Goal: Task Accomplishment & Management: Manage account settings

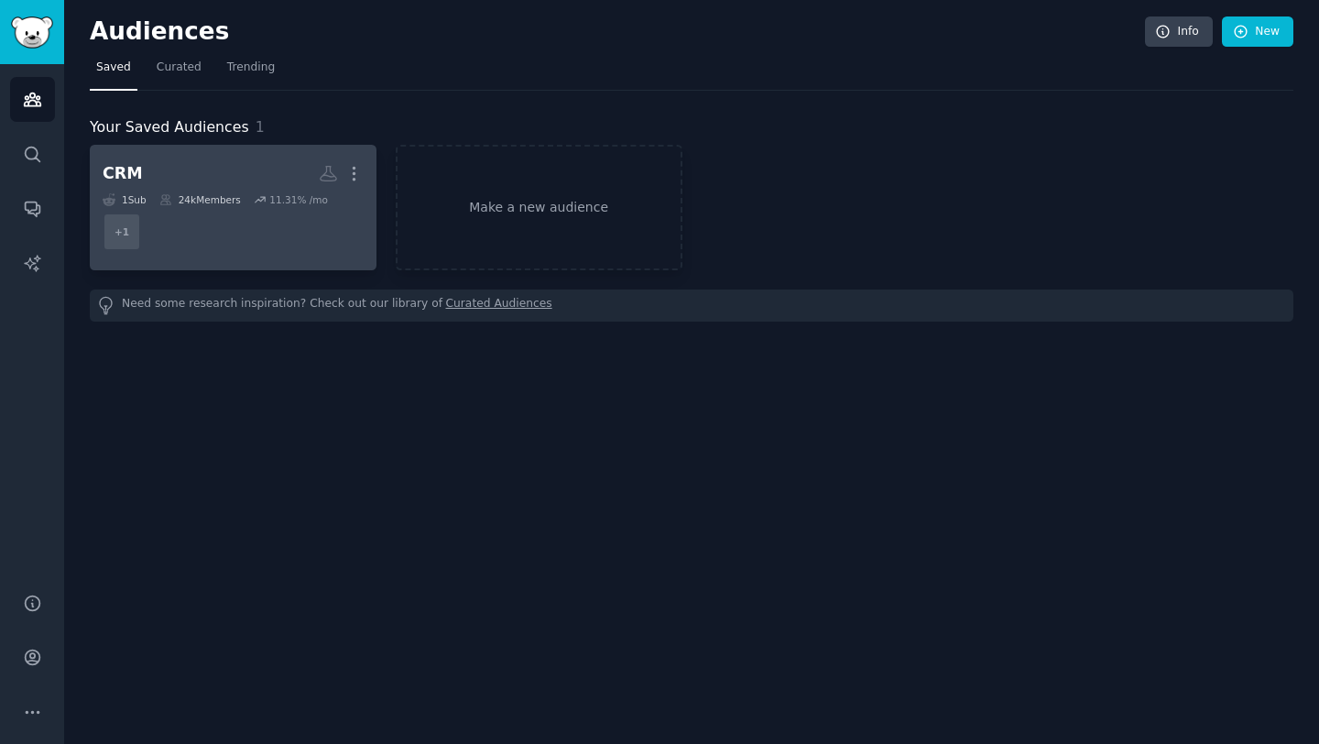
click at [290, 239] on dd "+ 1" at bounding box center [233, 231] width 261 height 51
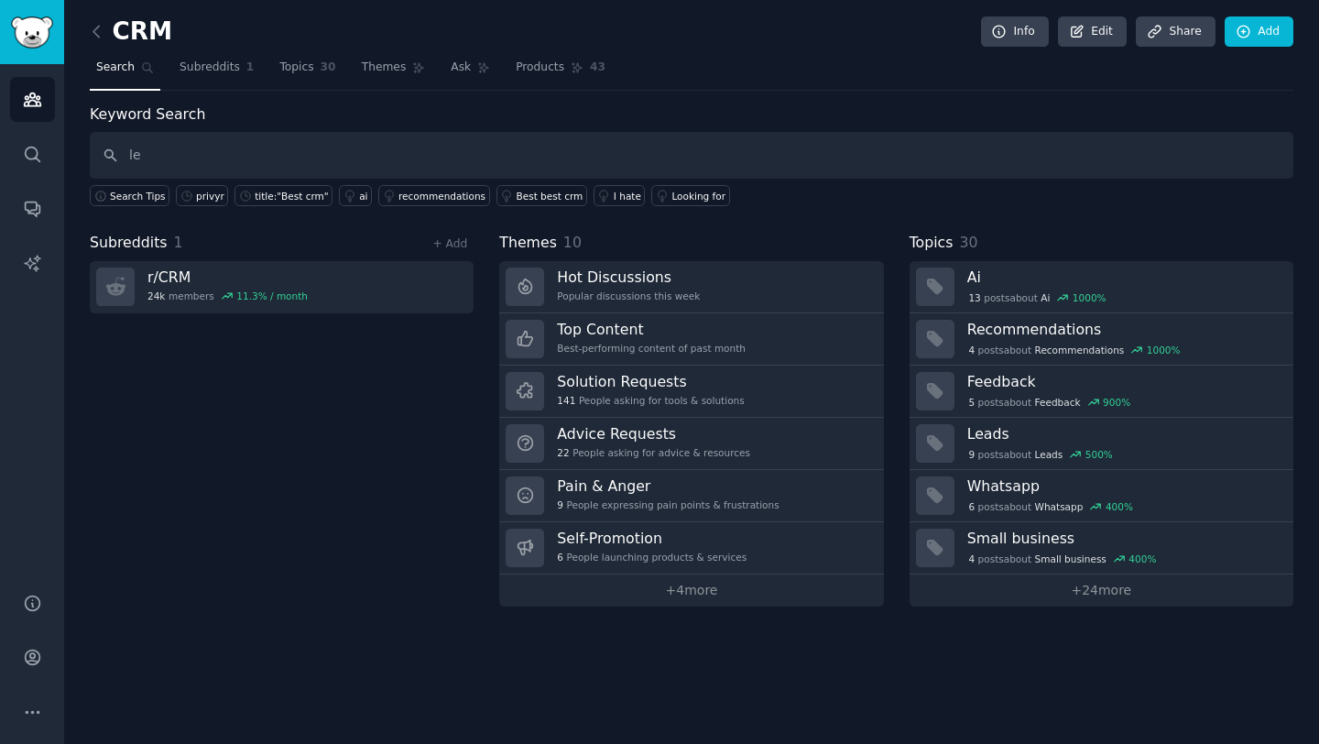
type input "l"
type input "lead management"
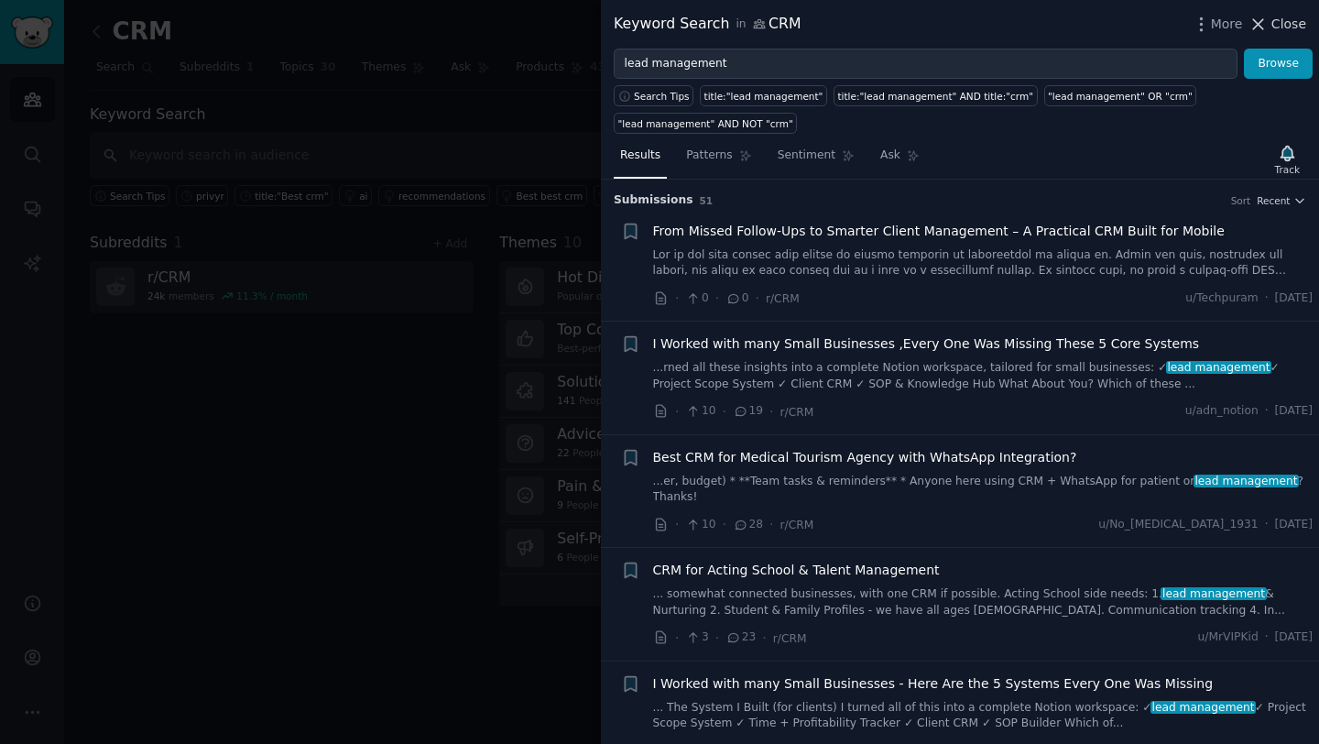
click at [1264, 27] on icon at bounding box center [1259, 24] width 10 height 10
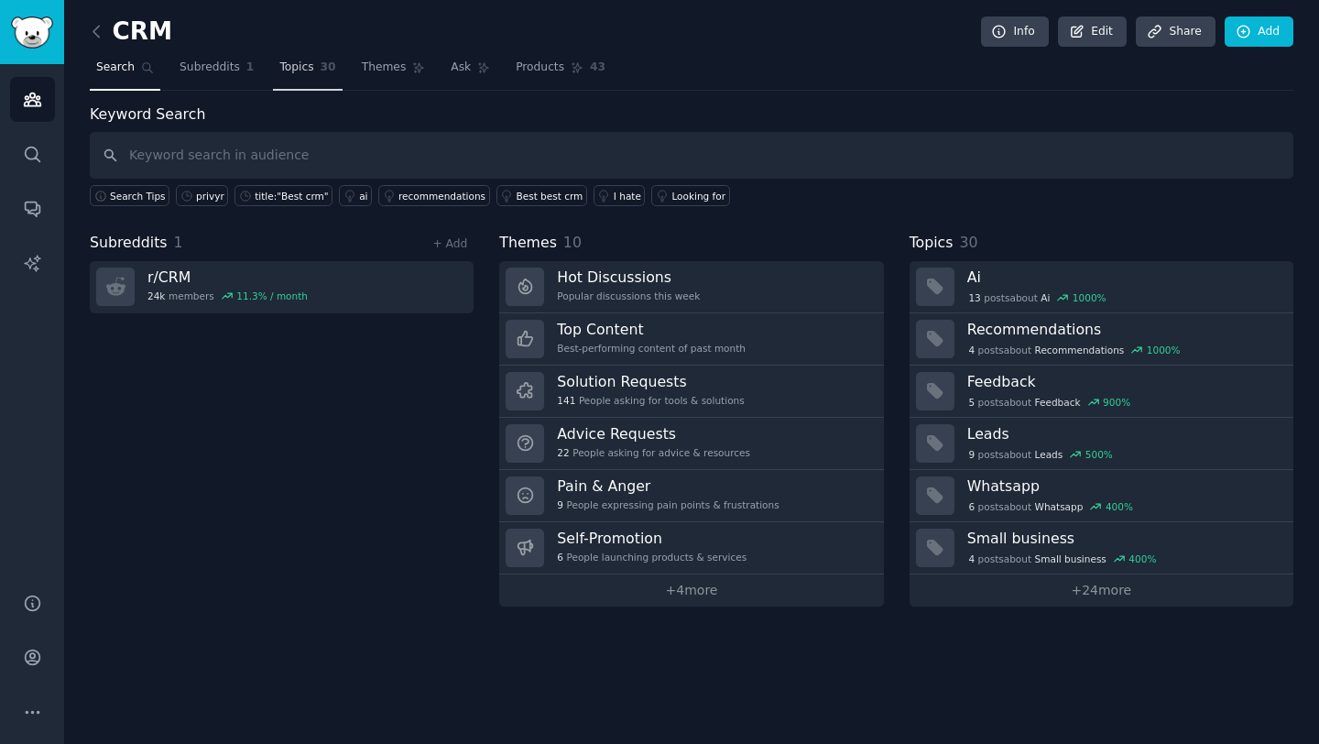
click at [299, 67] on span "Topics" at bounding box center [296, 68] width 34 height 16
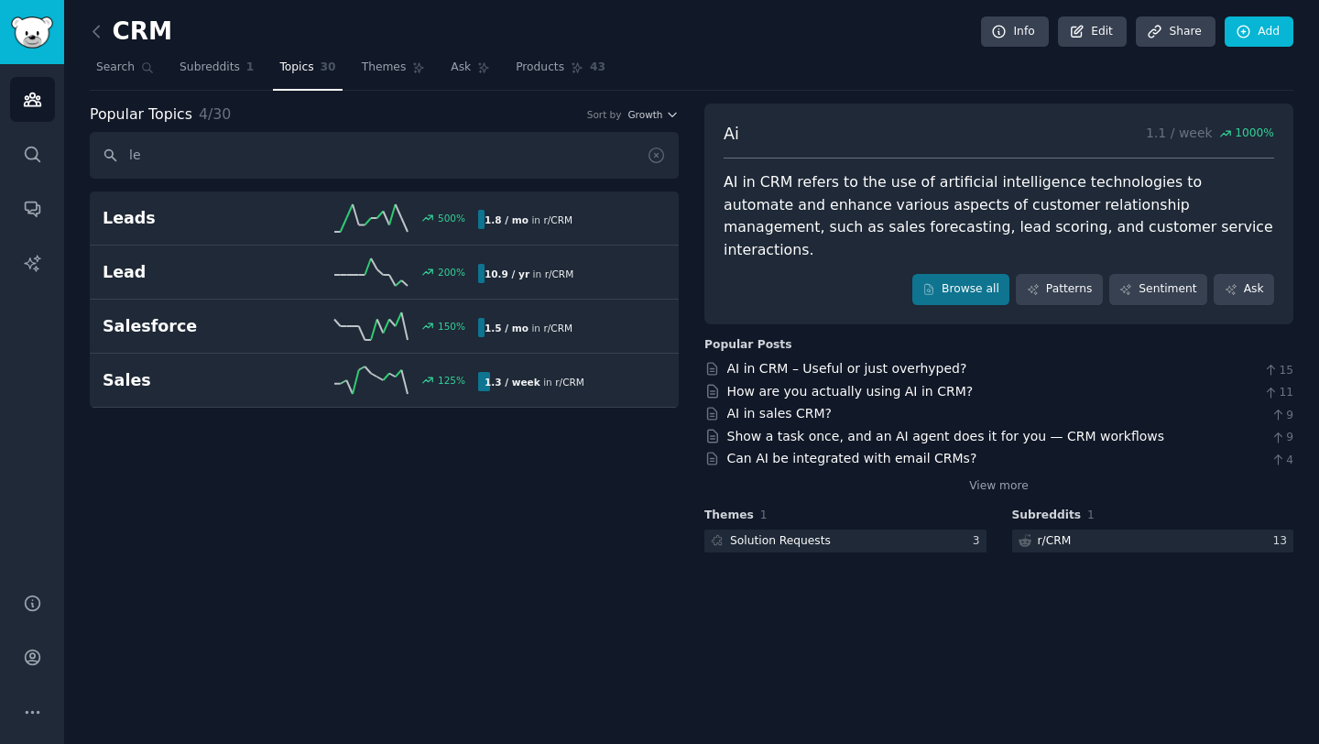
type input "l"
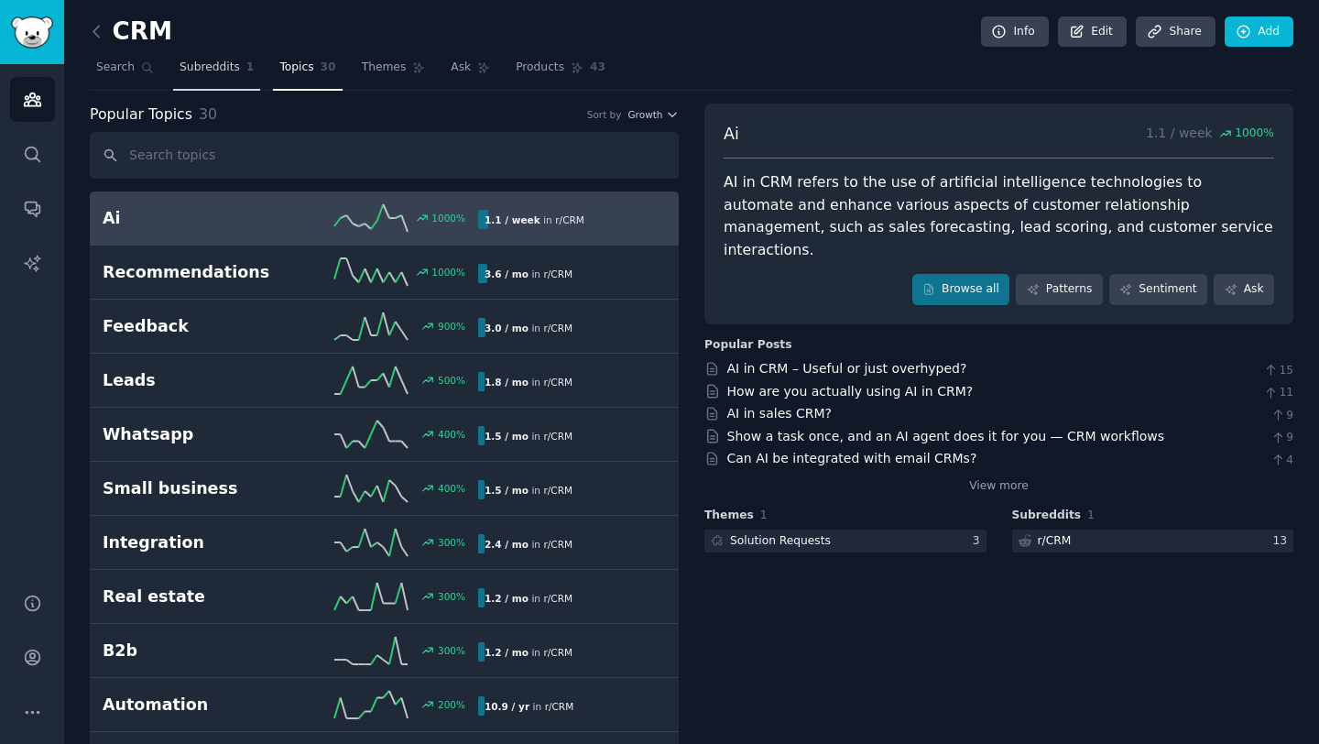
click at [209, 70] on span "Subreddits" at bounding box center [210, 68] width 60 height 16
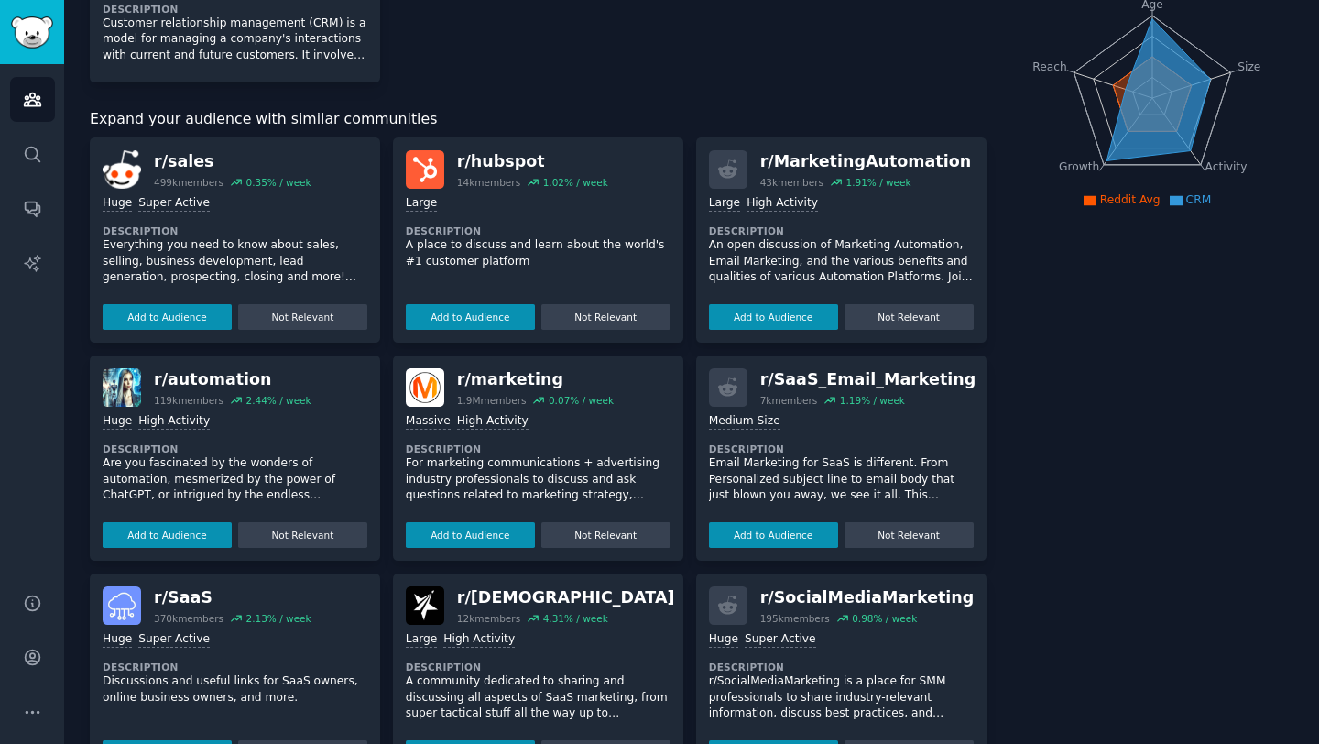
scroll to position [230, 0]
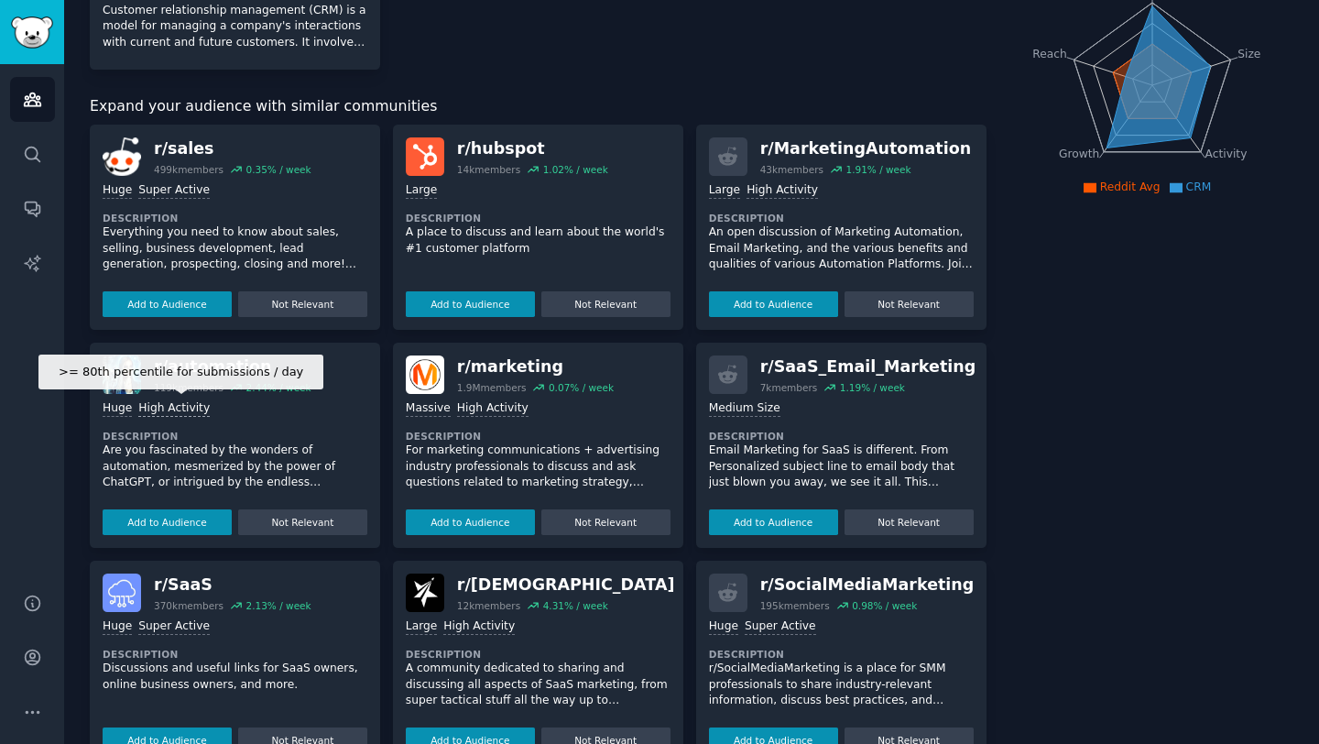
click at [198, 407] on div "High Activity" at bounding box center [173, 408] width 71 height 17
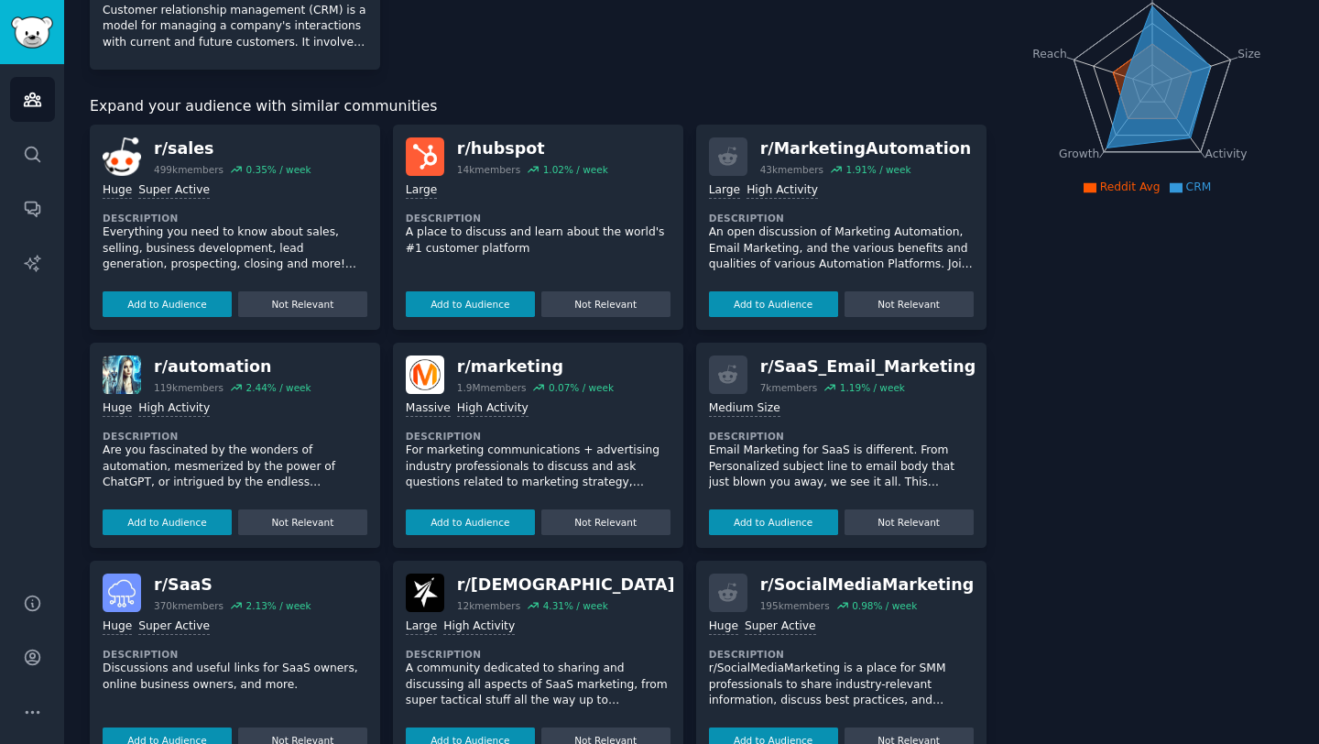
click at [237, 448] on p "Are you fascinated by the wonders of automation, mesmerized by the power of Cha…" at bounding box center [235, 466] width 265 height 49
click at [288, 460] on p "Are you fascinated by the wonders of automation, mesmerized by the power of Cha…" at bounding box center [235, 538] width 265 height 192
click at [316, 396] on div ">= 80th percentile for submissions / day Huge High Activity Description Are you…" at bounding box center [235, 464] width 265 height 141
click at [298, 379] on h2 "r/ automation 119k members 2.44 % / week" at bounding box center [233, 374] width 158 height 38
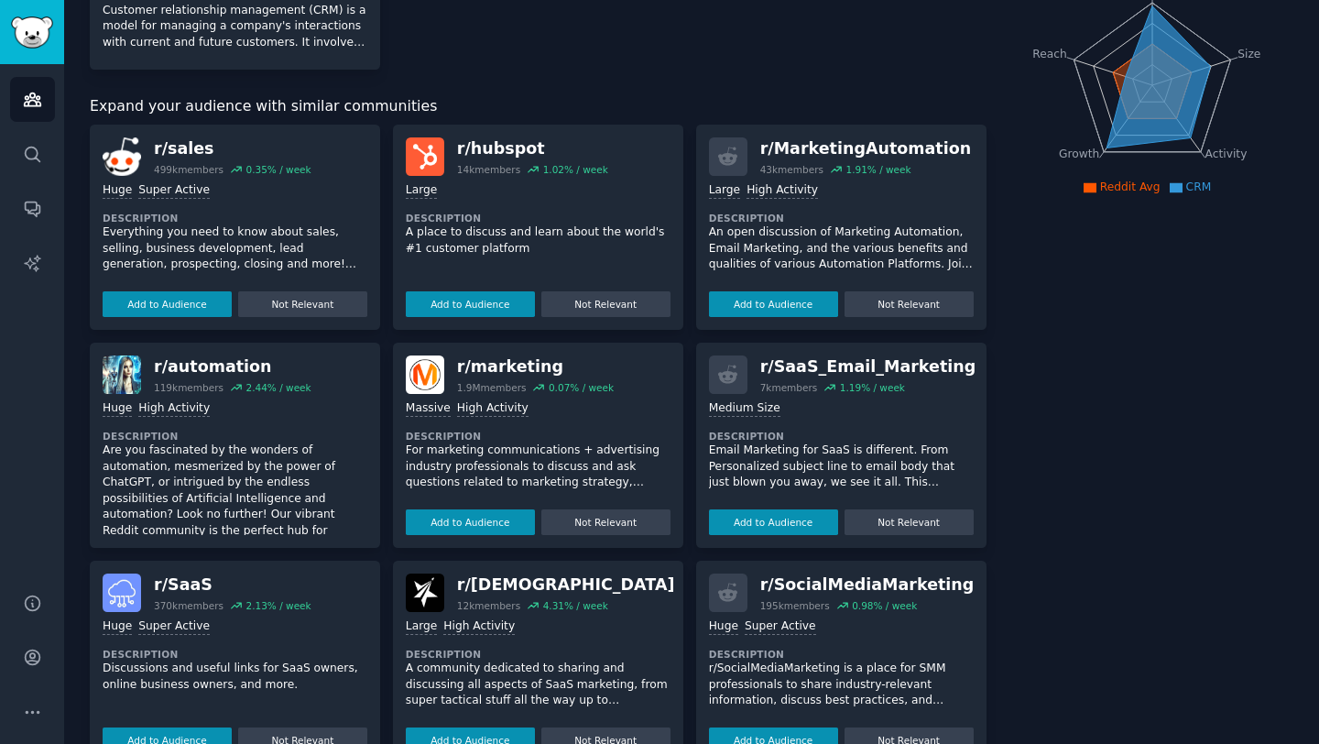
click at [293, 373] on div "r/ automation" at bounding box center [233, 366] width 158 height 23
click at [288, 426] on div ">= 80th percentile for submissions / day Huge High Activity Description Are you…" at bounding box center [235, 464] width 265 height 141
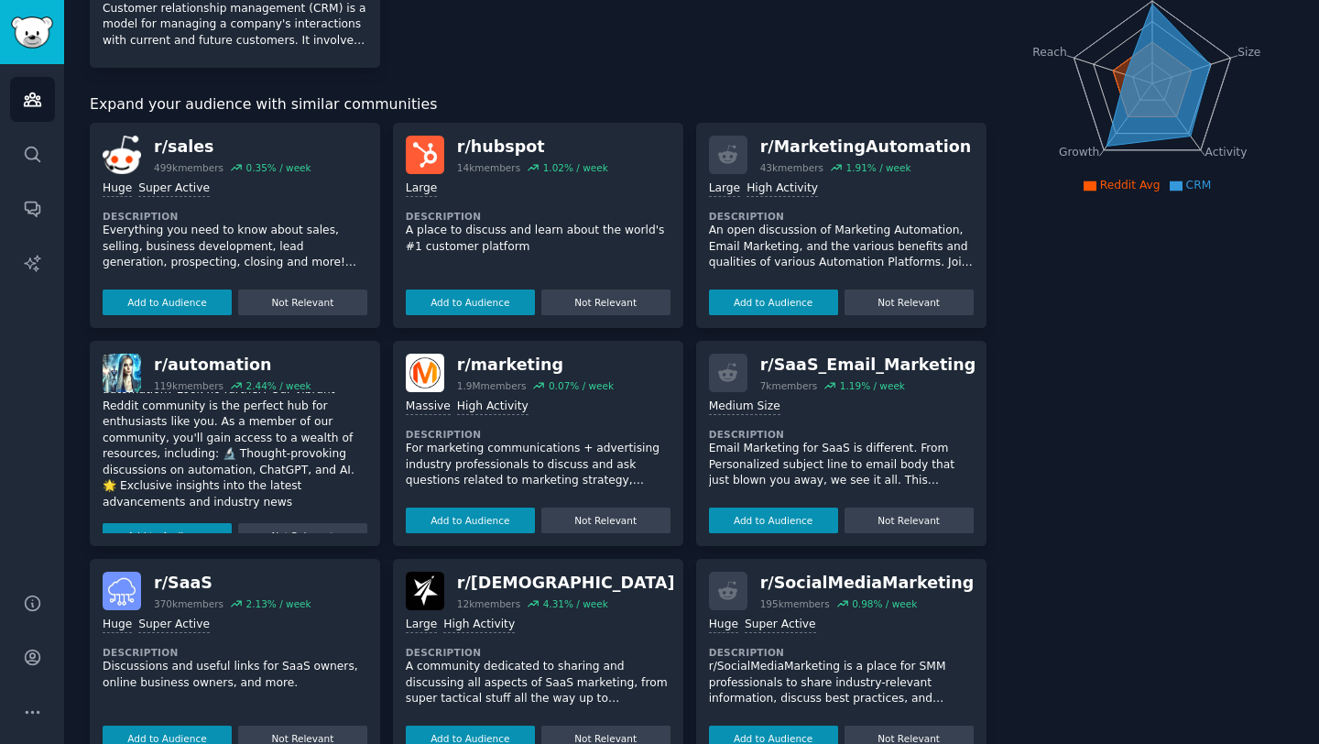
scroll to position [233, 0]
click at [171, 524] on button "Add to Audience" at bounding box center [167, 535] width 129 height 26
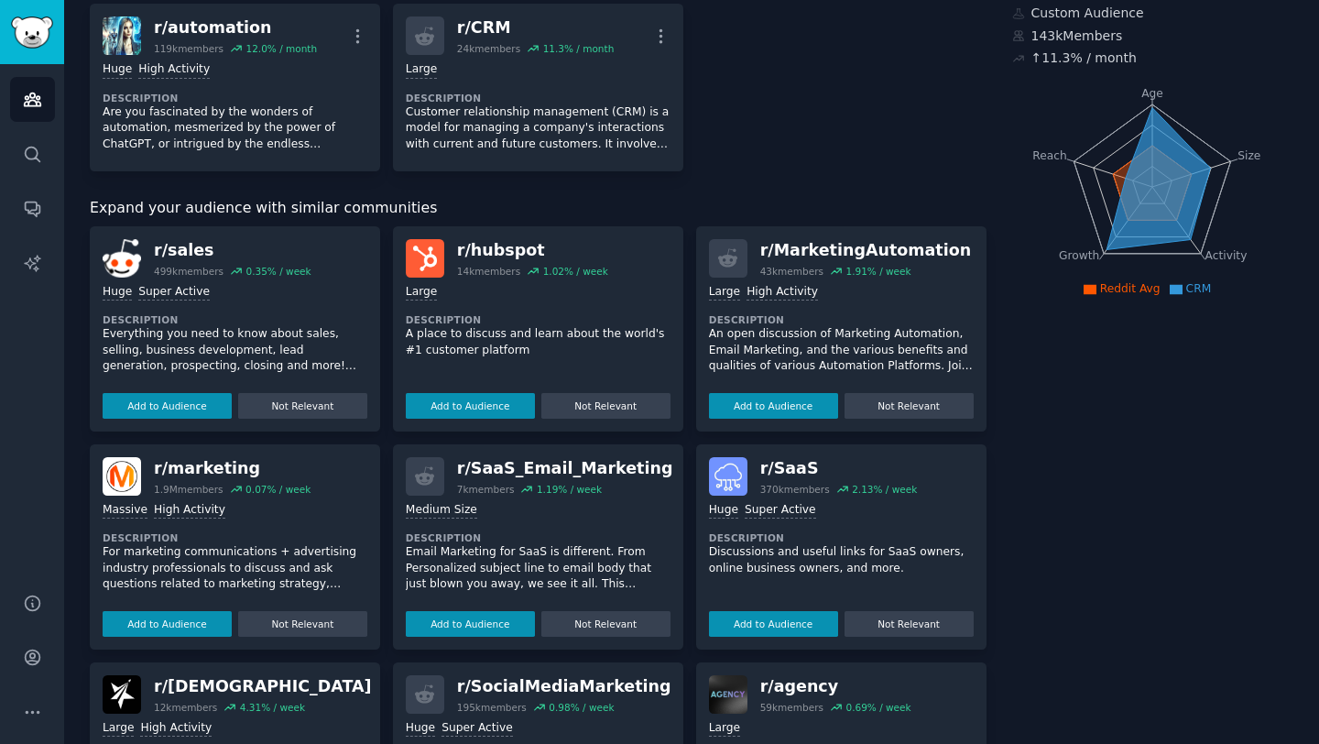
scroll to position [0, 0]
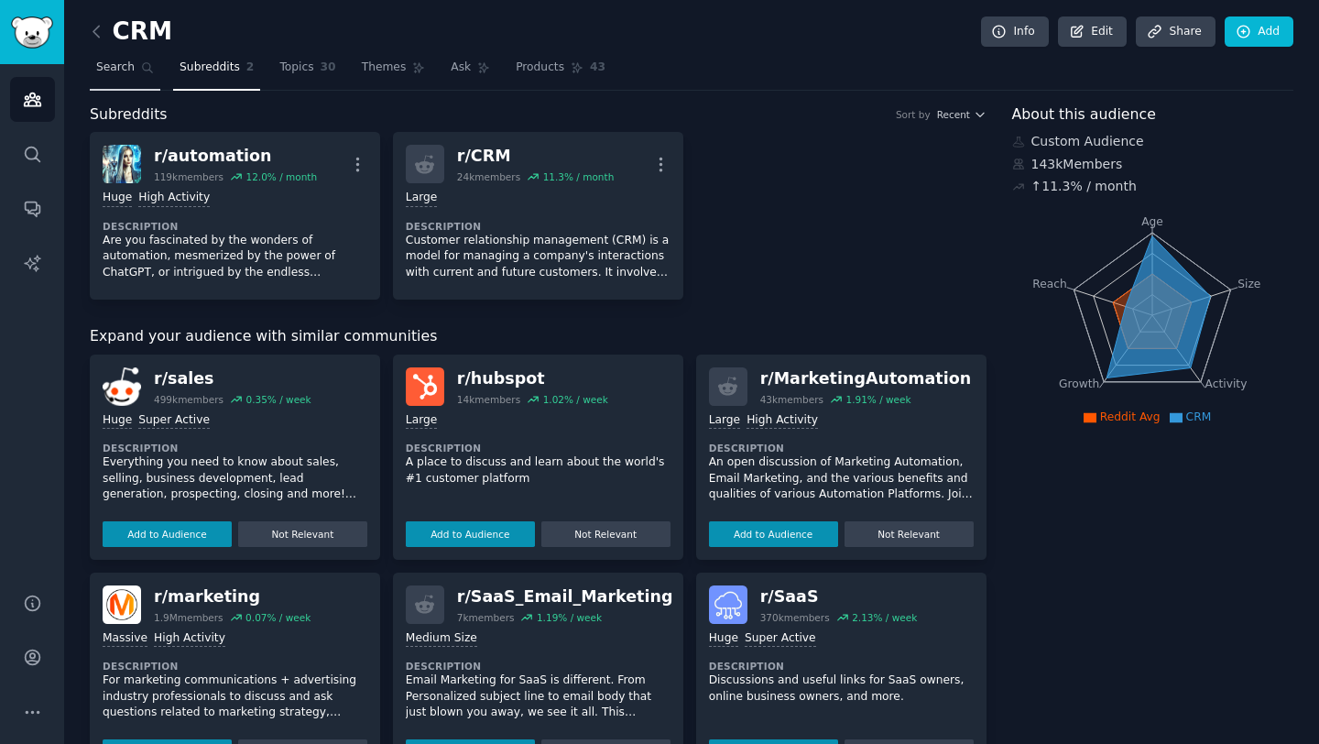
click at [133, 71] on span "Search" at bounding box center [115, 68] width 38 height 16
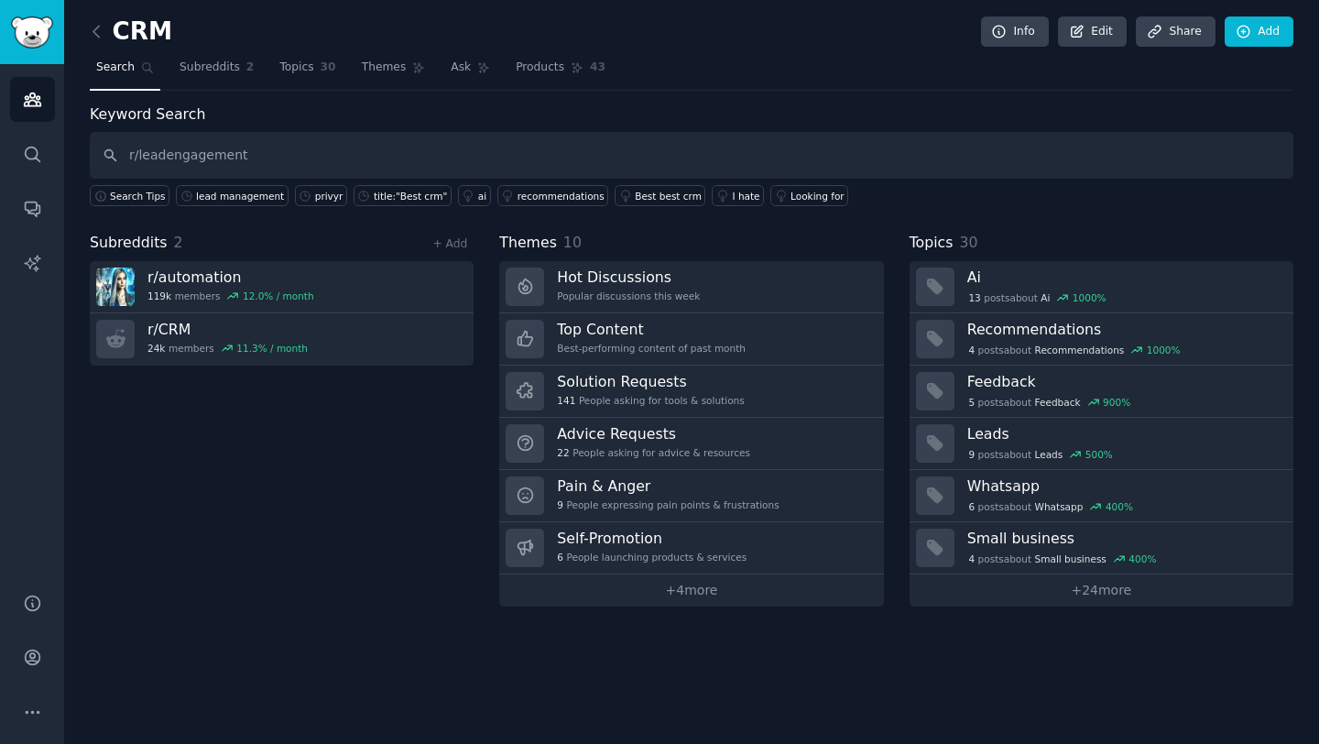
type input "r/leadengagement"
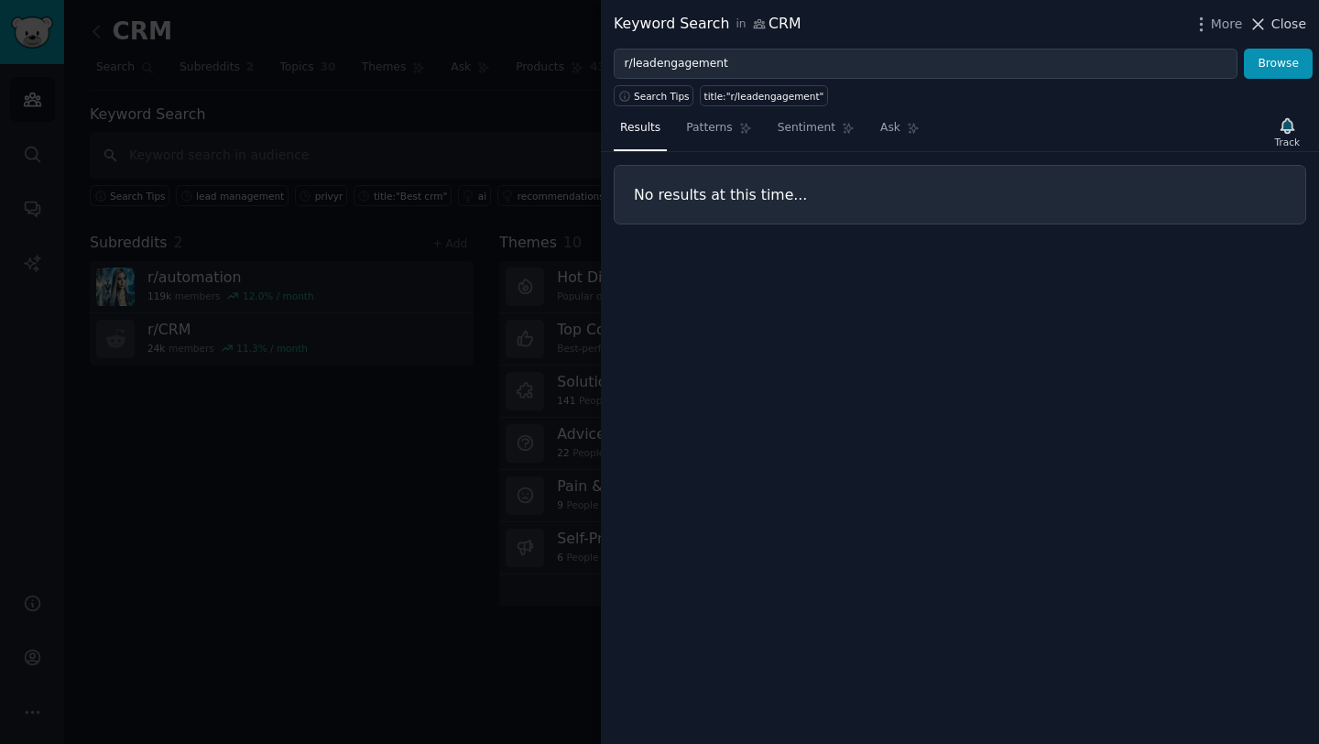
click at [1259, 24] on icon at bounding box center [1259, 24] width 10 height 10
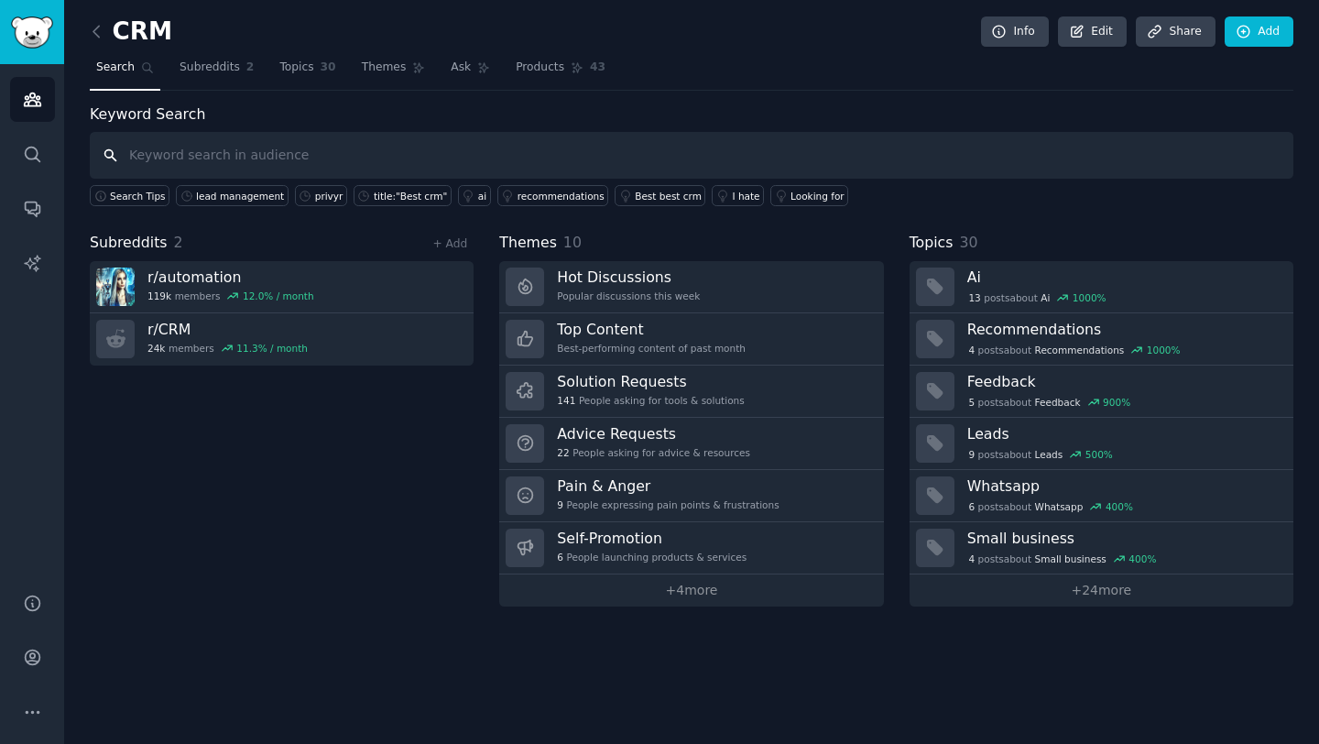
click at [473, 153] on input "text" at bounding box center [691, 155] width 1203 height 47
type input "W"
click at [117, 64] on span "Search" at bounding box center [115, 68] width 38 height 16
click at [309, 60] on span "Topics" at bounding box center [296, 68] width 34 height 16
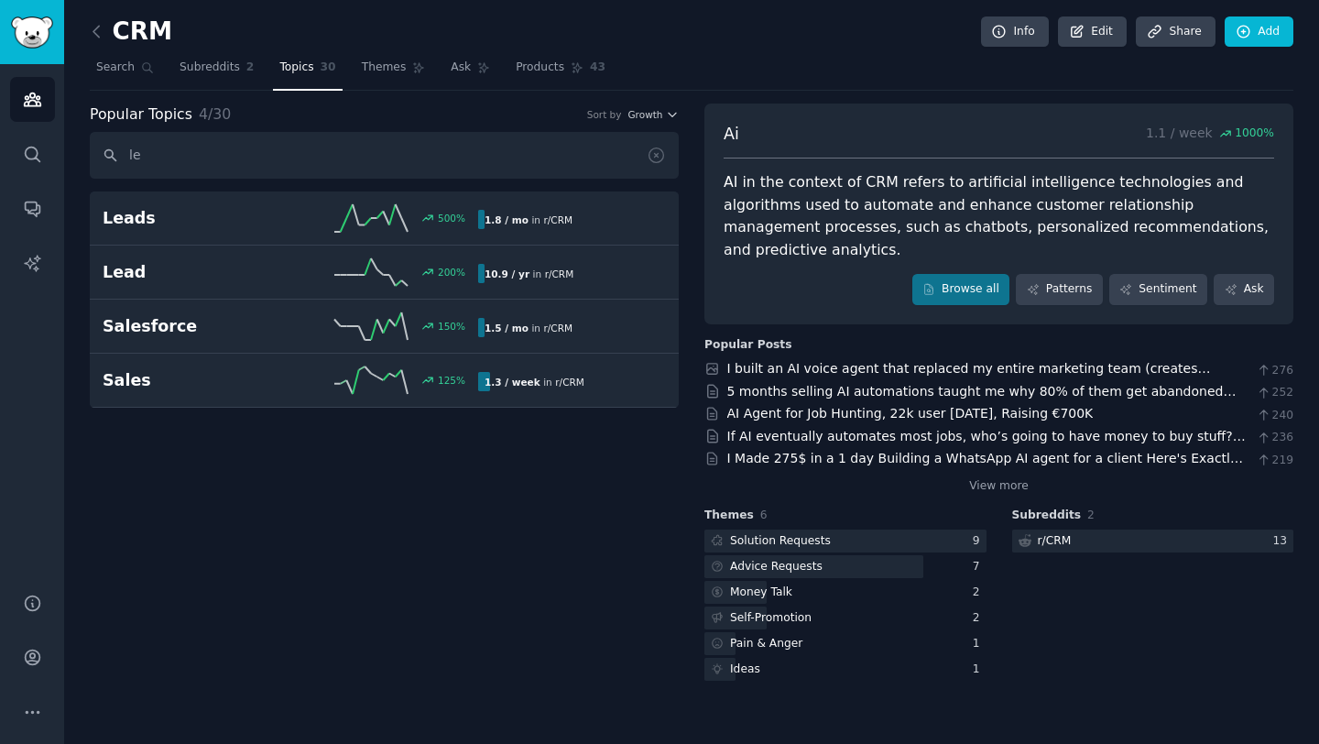
type input "l"
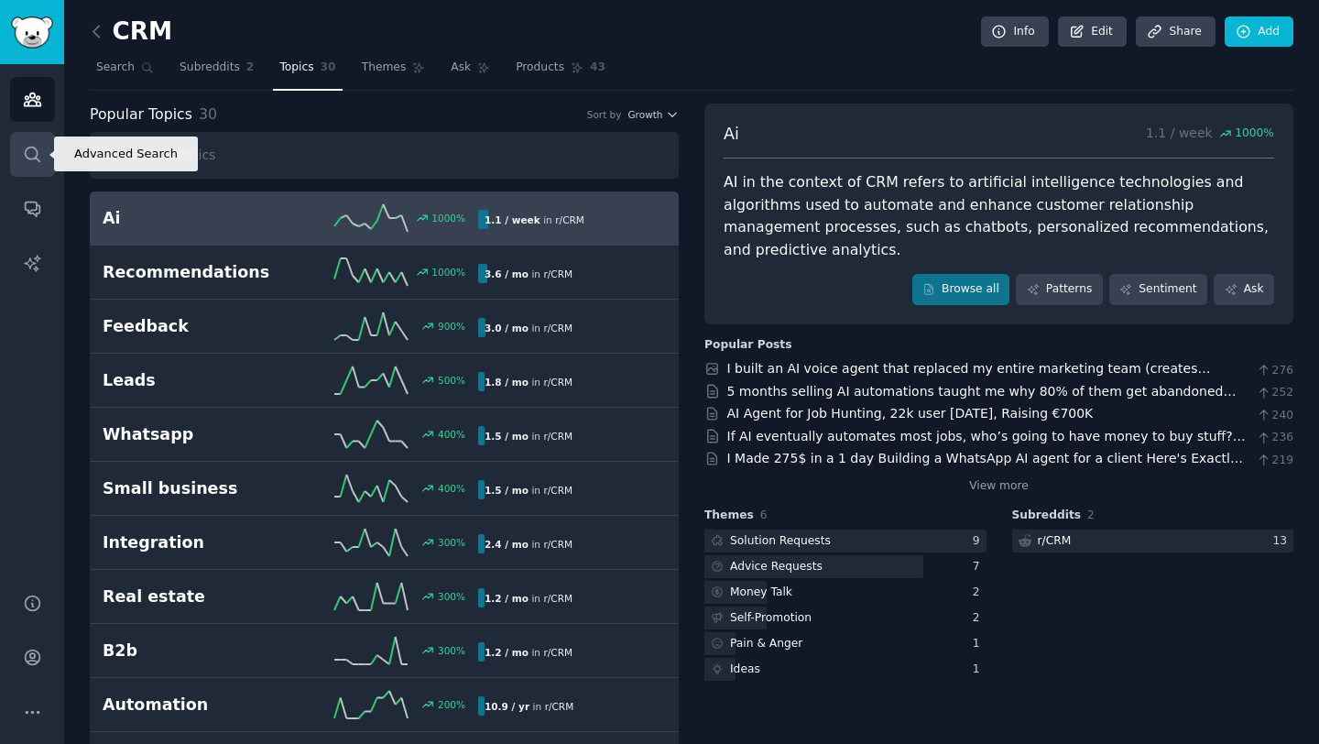
click at [42, 167] on link "Search" at bounding box center [32, 154] width 45 height 45
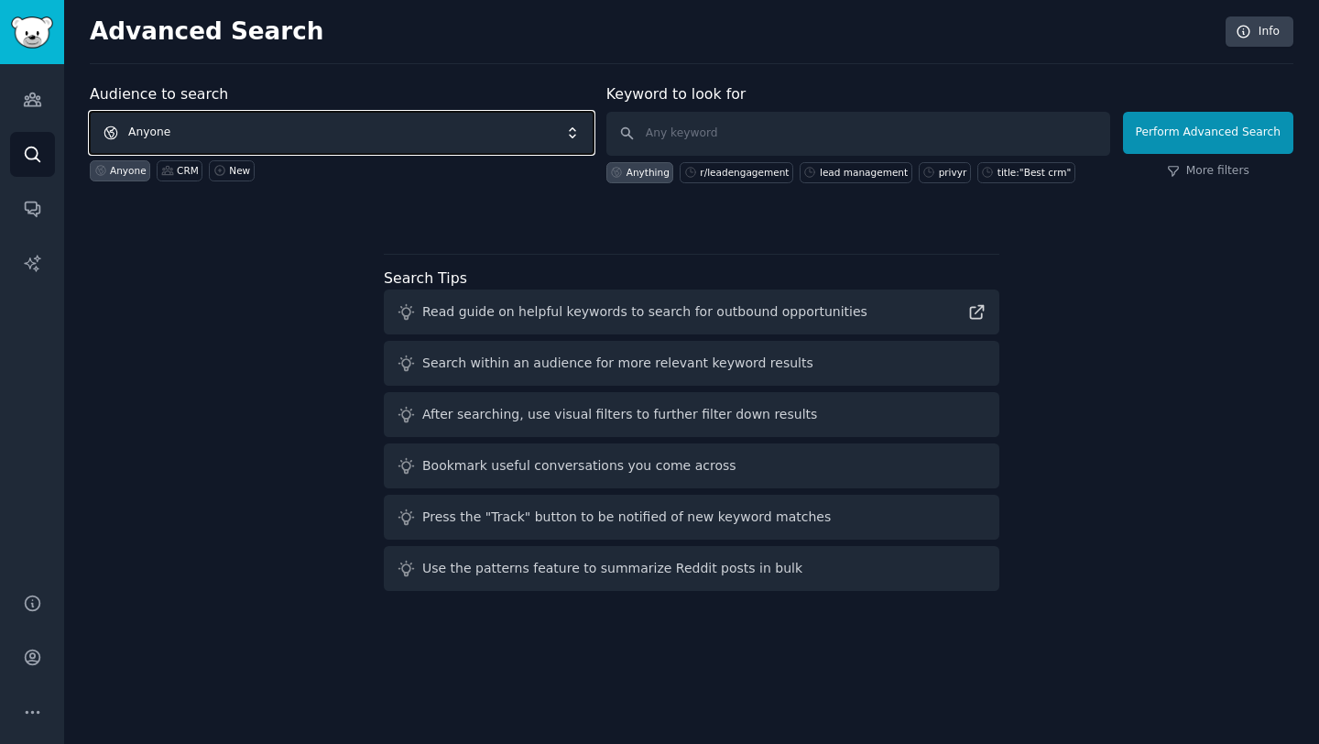
click at [317, 143] on span "Anyone" at bounding box center [342, 133] width 504 height 42
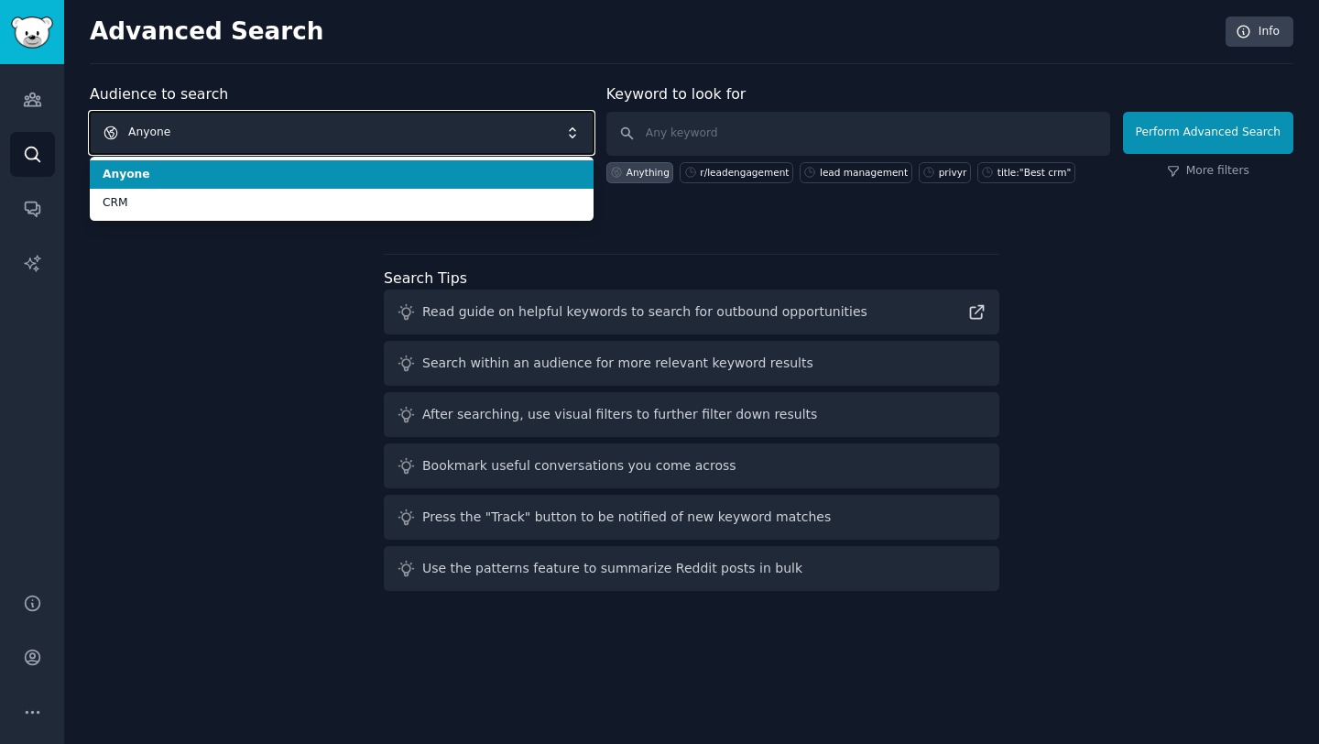
click at [428, 137] on span "Anyone" at bounding box center [342, 133] width 504 height 42
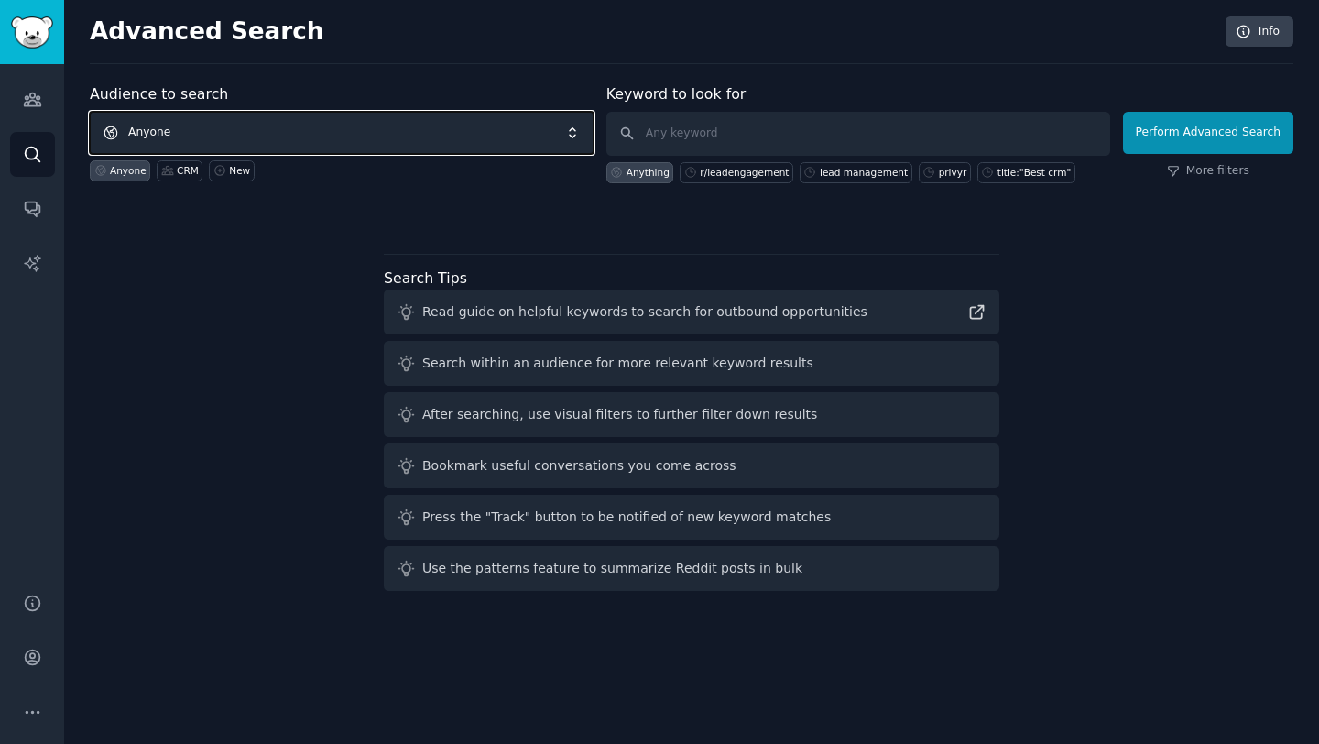
click at [428, 137] on span "Anyone" at bounding box center [342, 133] width 504 height 42
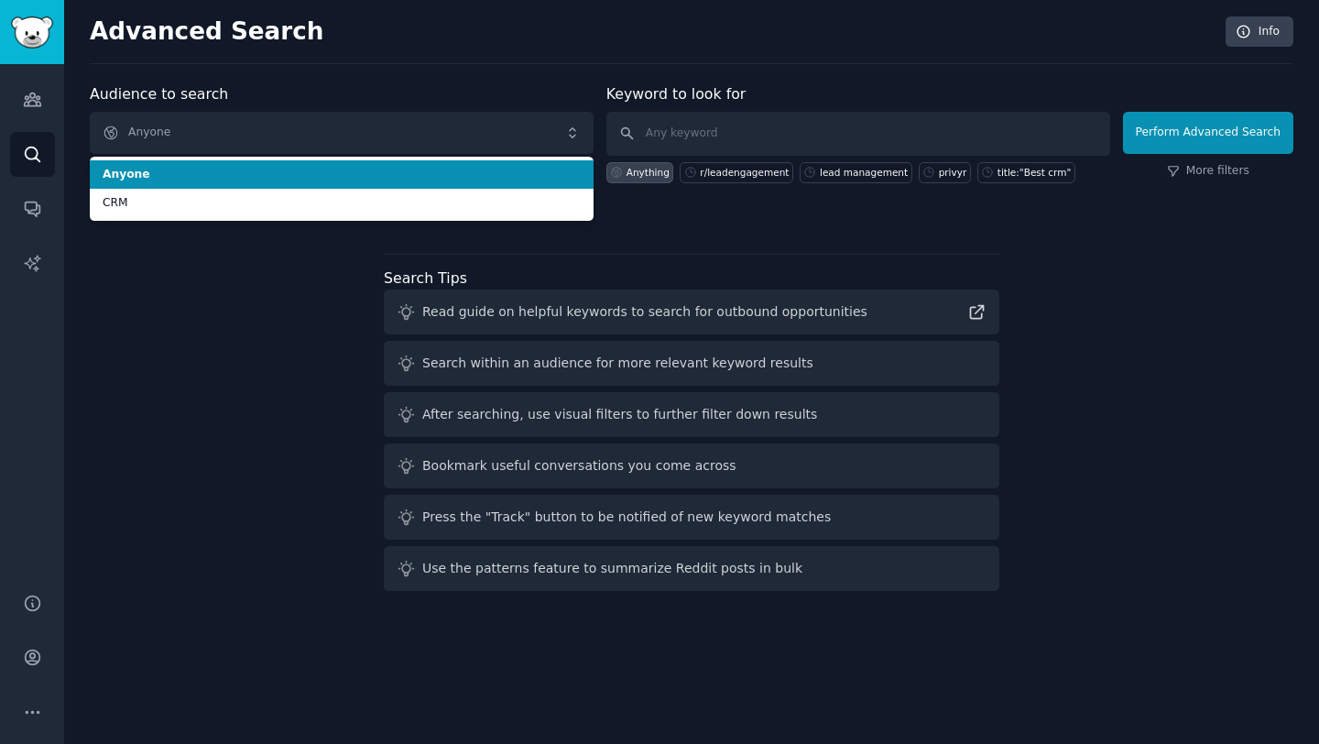
click at [428, 174] on span "Anyone" at bounding box center [342, 175] width 478 height 16
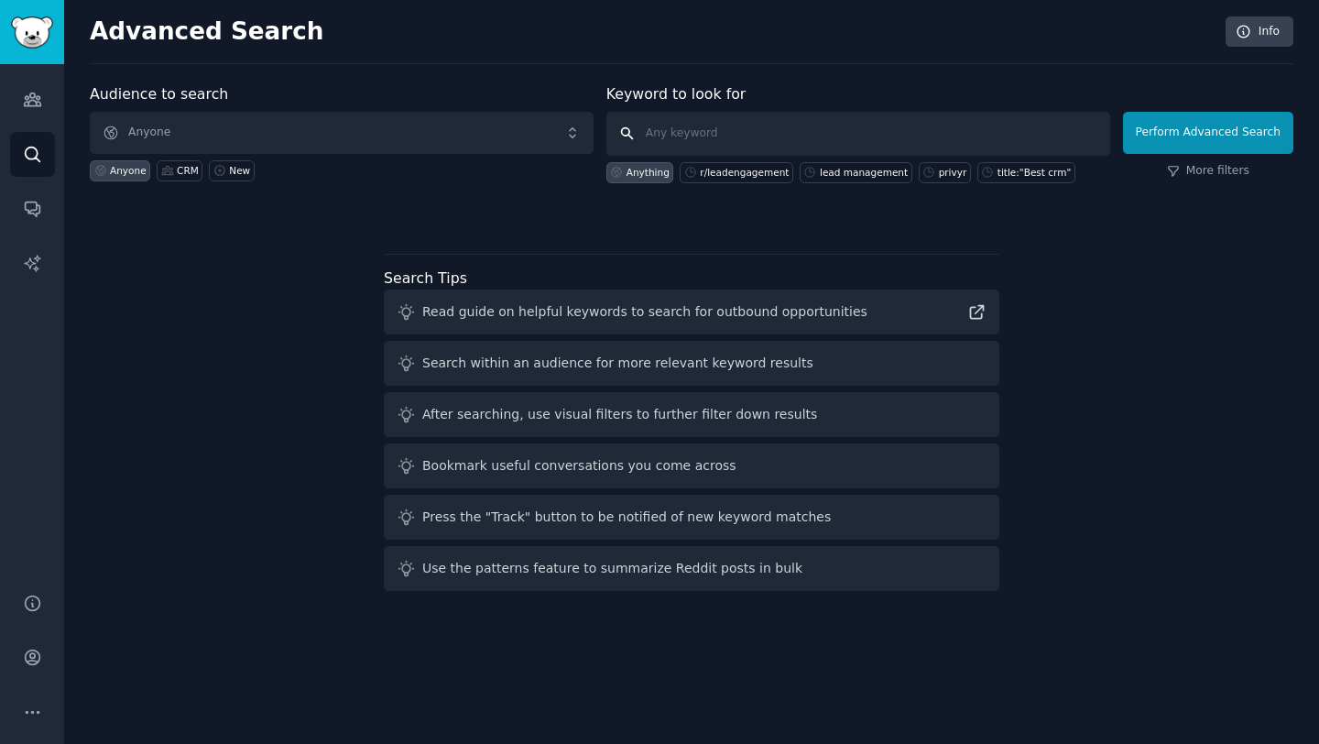
click at [751, 137] on input "text" at bounding box center [858, 134] width 504 height 44
type input "lead engagement"
click button "Perform Advanced Search" at bounding box center [1208, 133] width 170 height 42
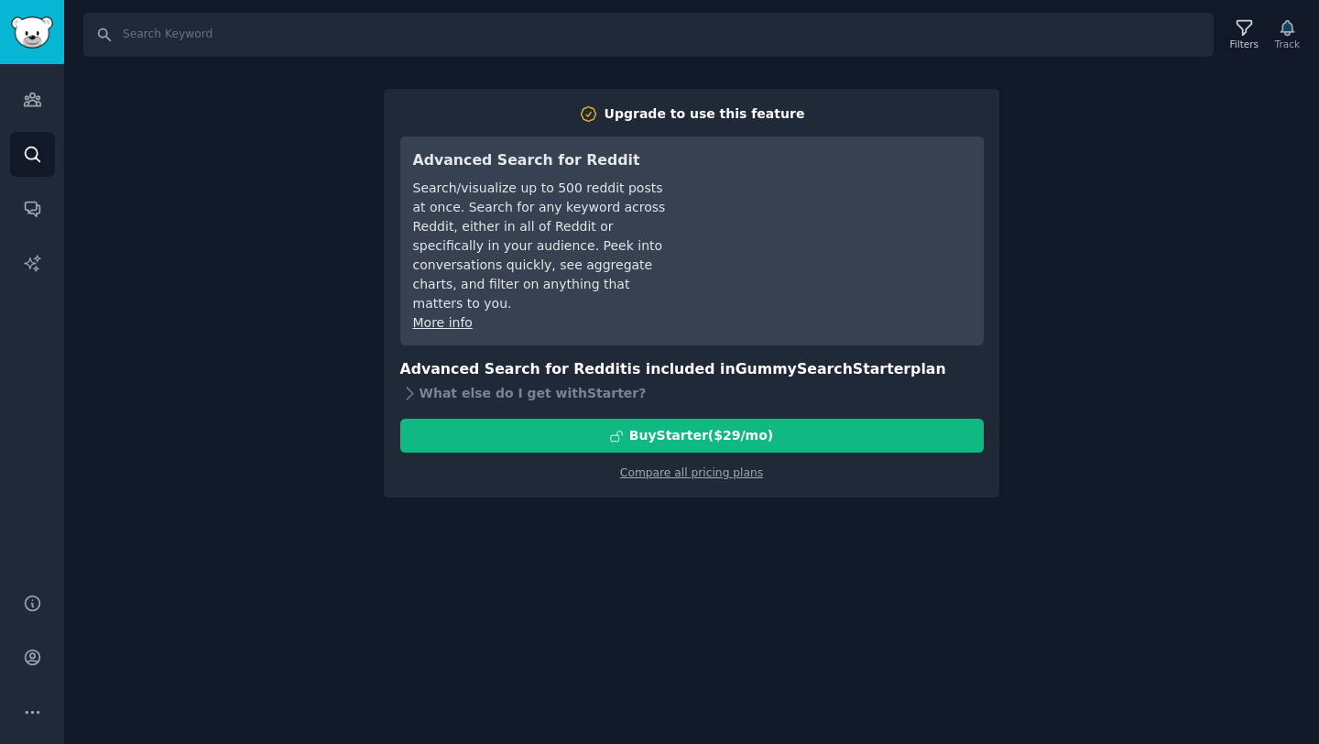
click at [1112, 194] on div "Search Filters Track Upgrade to use this feature Advanced Search for Reddit Sea…" at bounding box center [691, 372] width 1255 height 744
click at [751, 546] on div "Search Filters Track Upgrade to use this feature Advanced Search for Reddit Sea…" at bounding box center [691, 372] width 1255 height 744
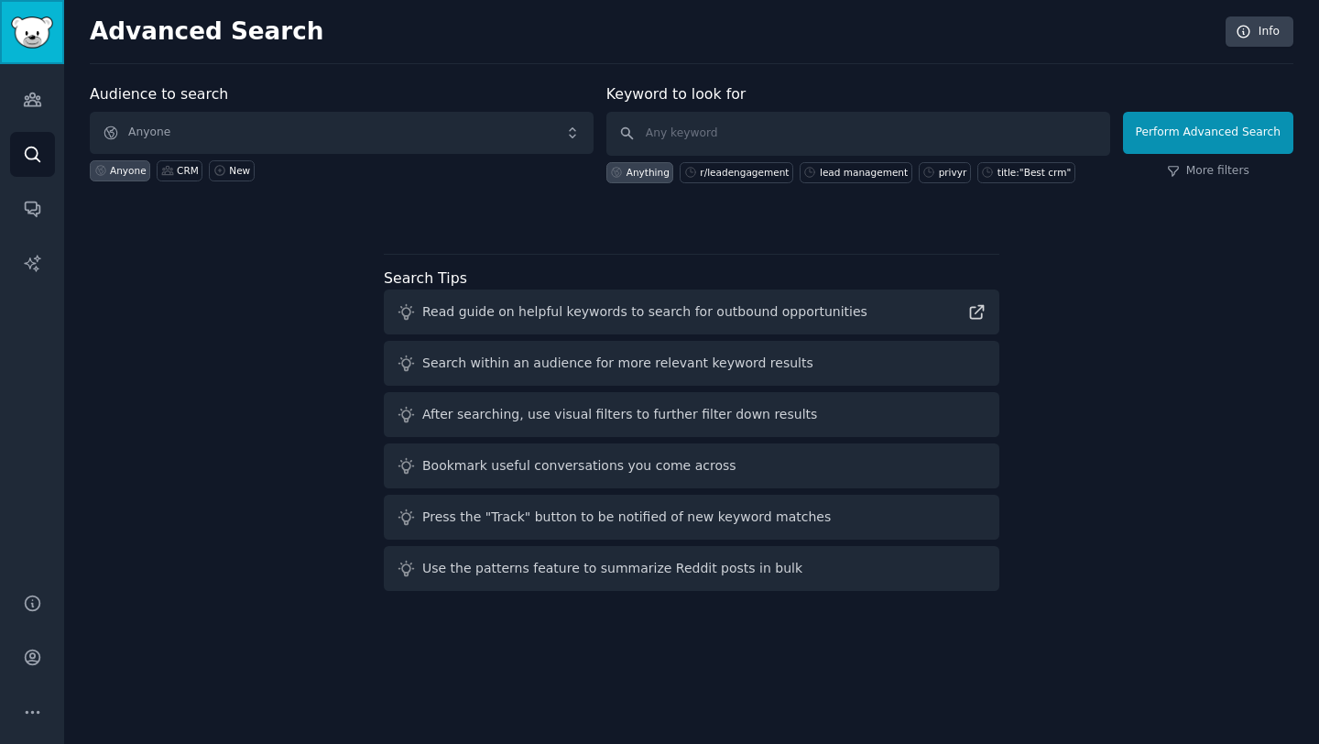
click at [45, 41] on img "Sidebar" at bounding box center [32, 32] width 42 height 32
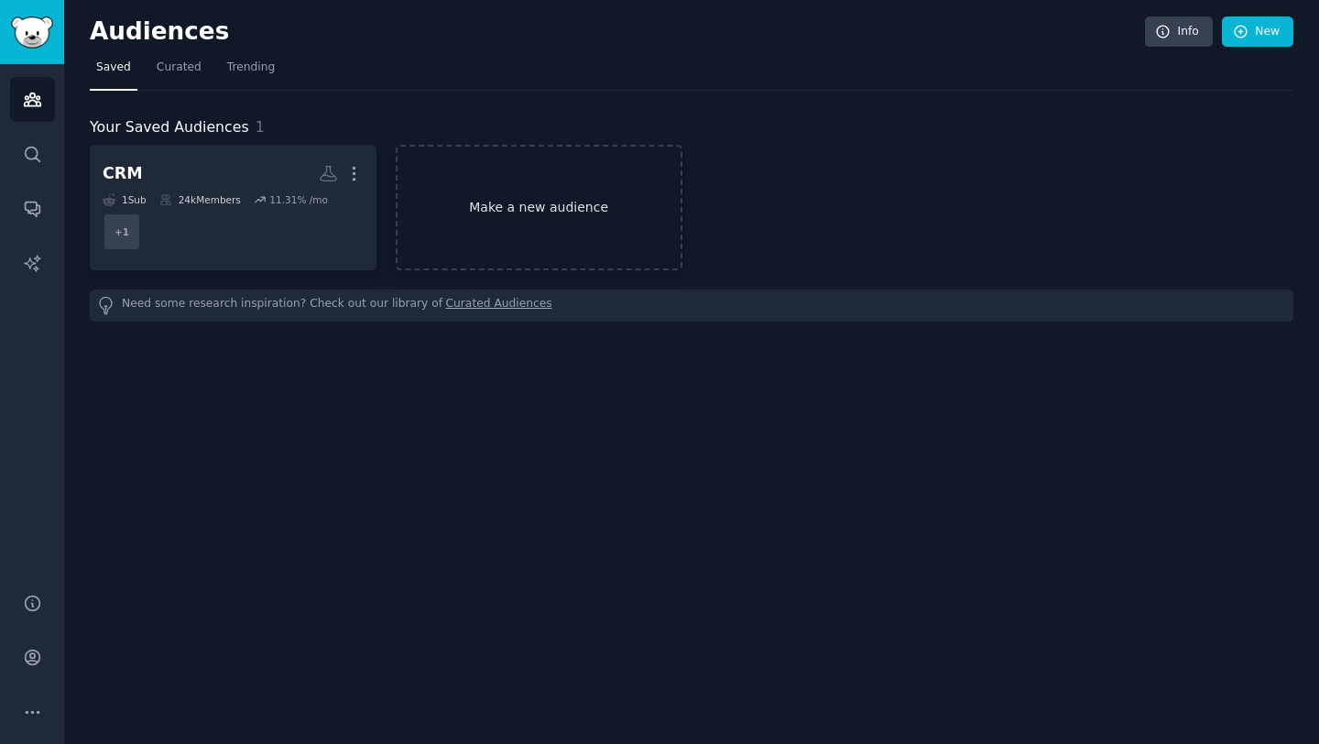
click at [513, 216] on link "Make a new audience" at bounding box center [539, 207] width 287 height 125
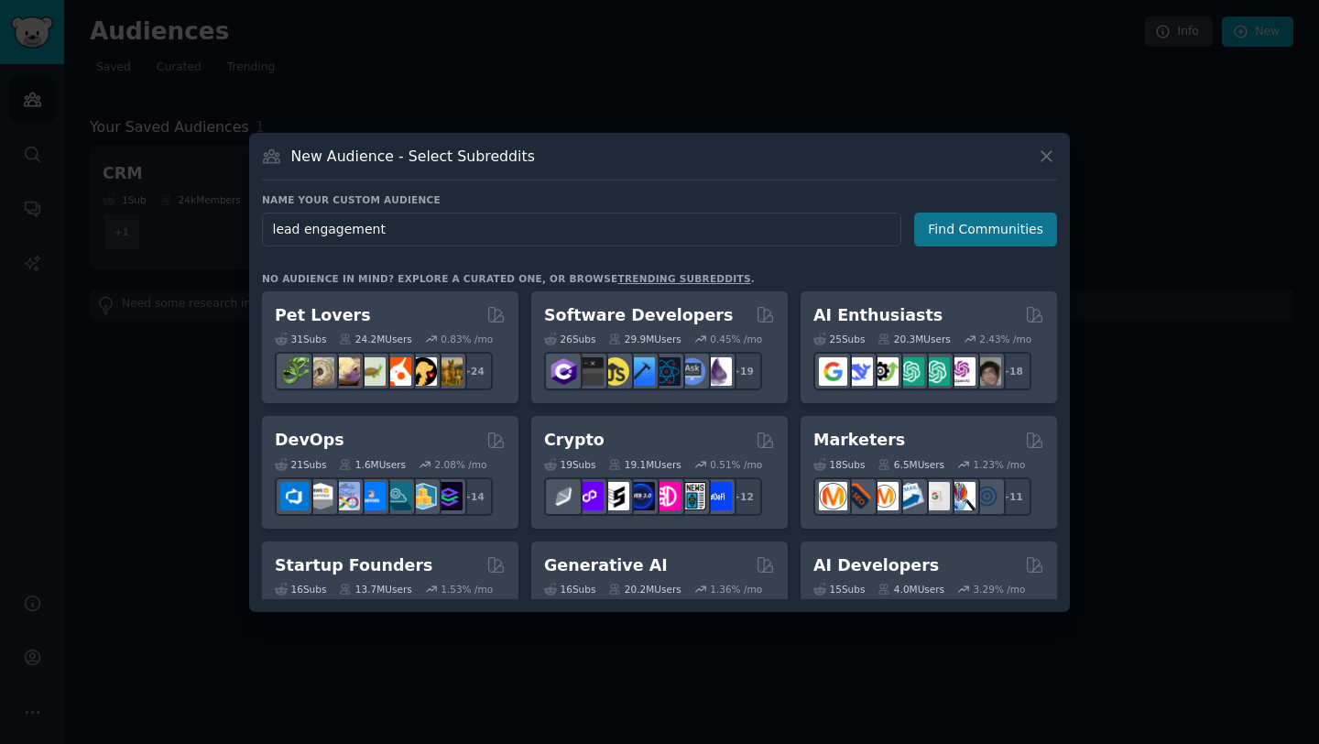
type input "lead engagement"
click at [949, 231] on button "Find Communities" at bounding box center [985, 229] width 143 height 34
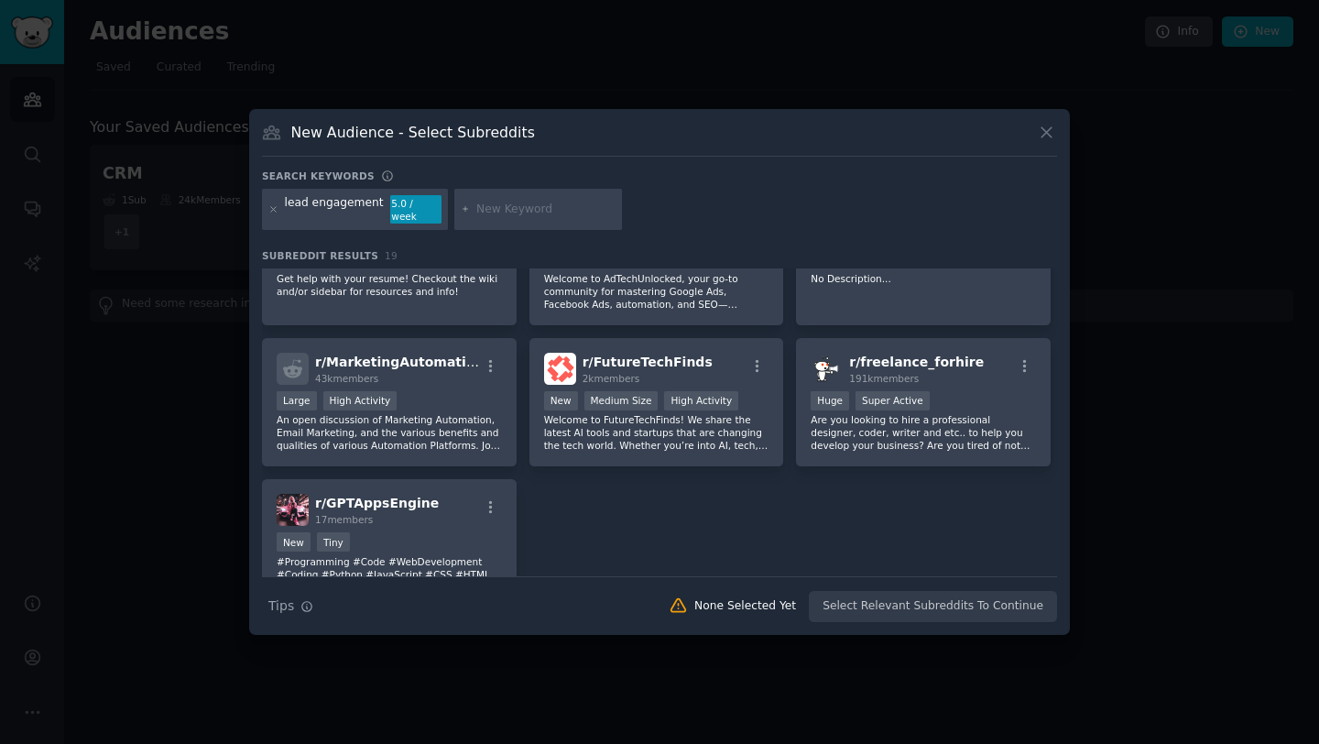
scroll to position [621, 0]
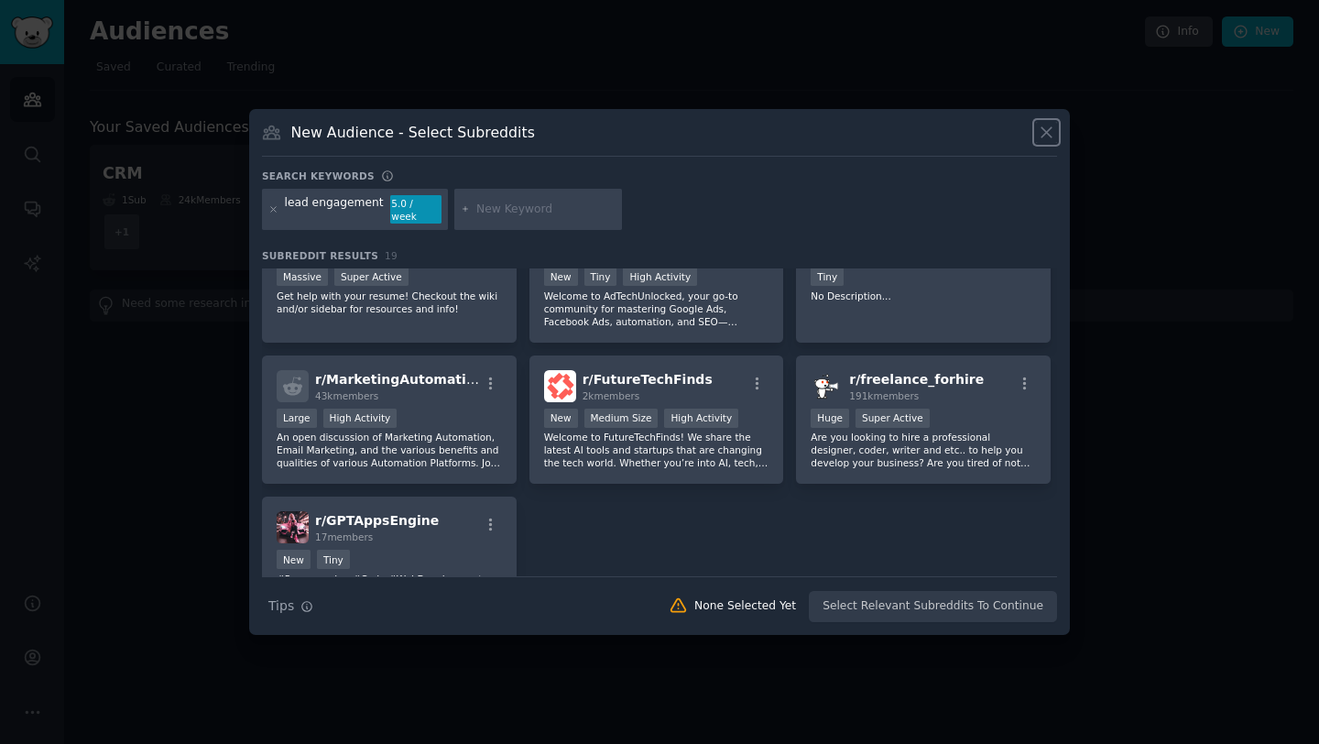
click at [1047, 136] on icon at bounding box center [1046, 132] width 19 height 19
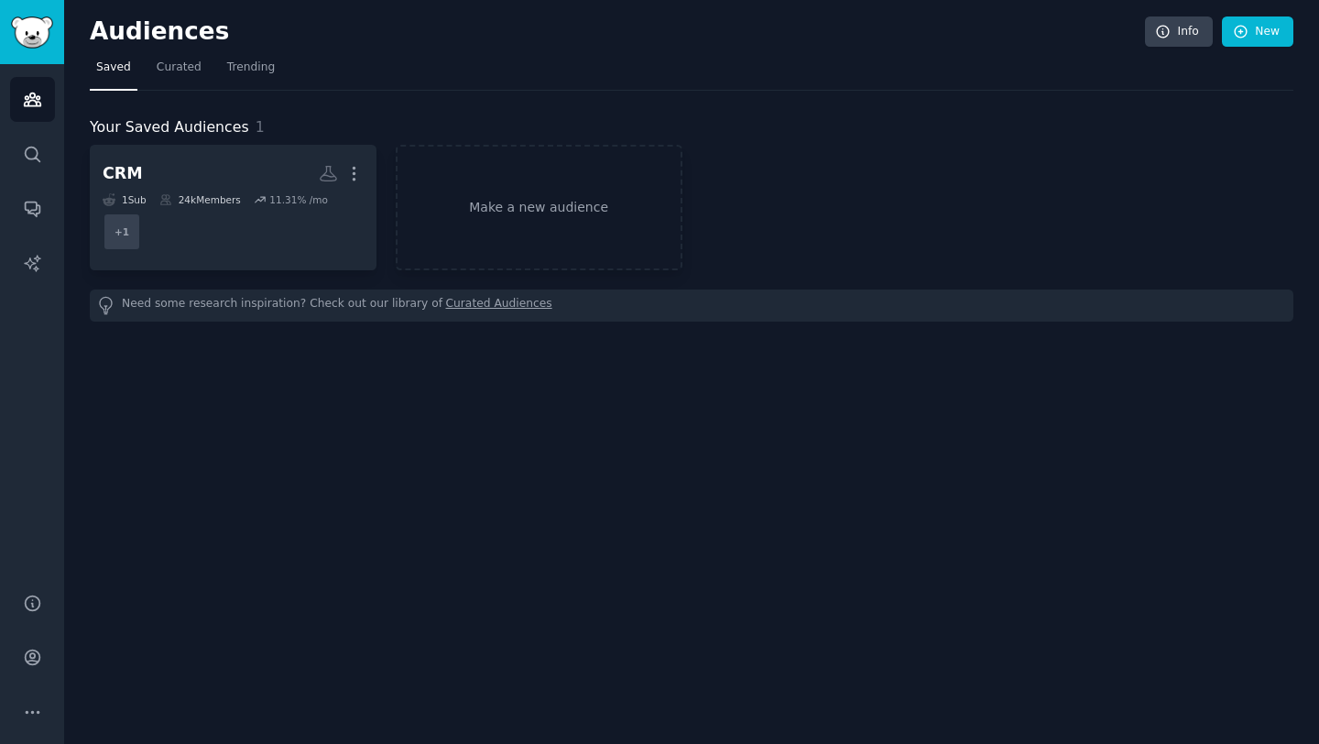
click at [804, 247] on div "CRM More 1 Sub 24k Members 11.31 % /mo + 1 Make a new audience" at bounding box center [691, 207] width 1203 height 125
